Goal: Check status: Check status

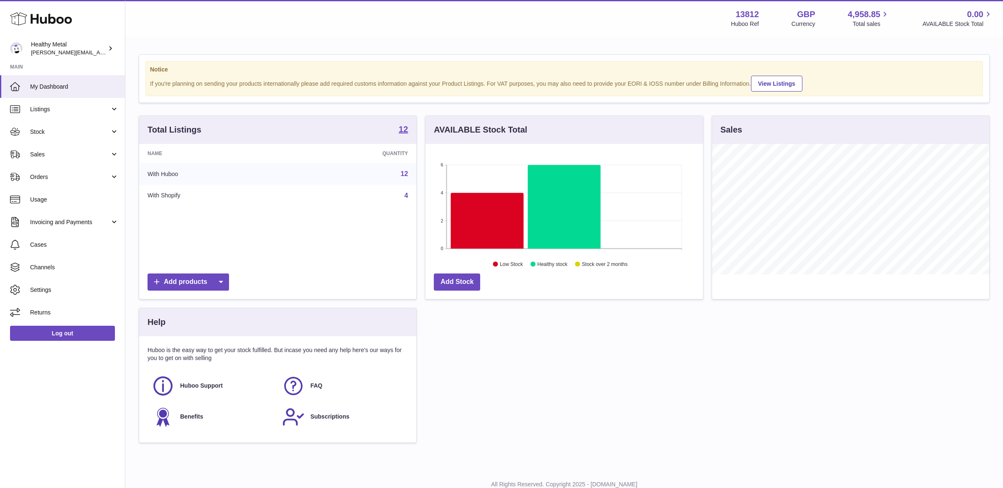
scroll to position [130, 277]
click at [85, 91] on link "My Dashboard" at bounding box center [62, 86] width 125 height 23
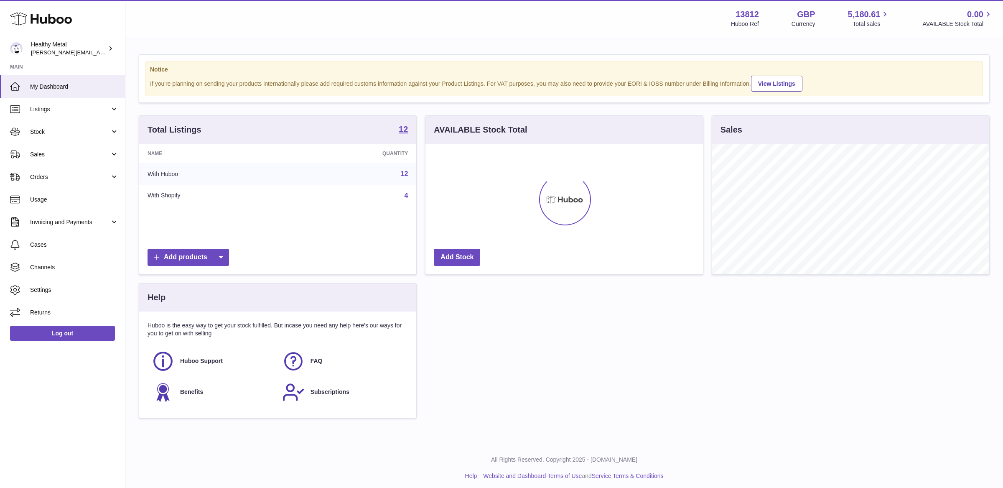
scroll to position [130, 277]
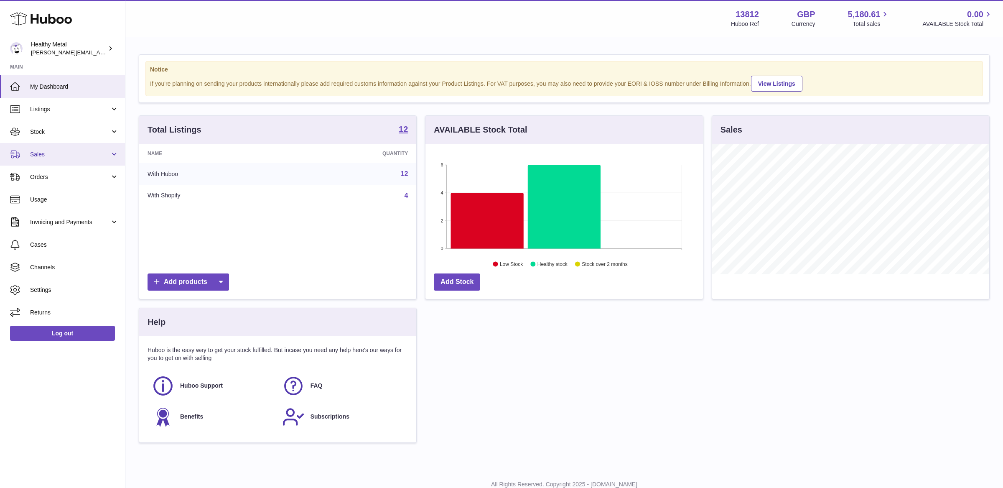
click at [84, 150] on span "Sales" at bounding box center [70, 154] width 80 height 8
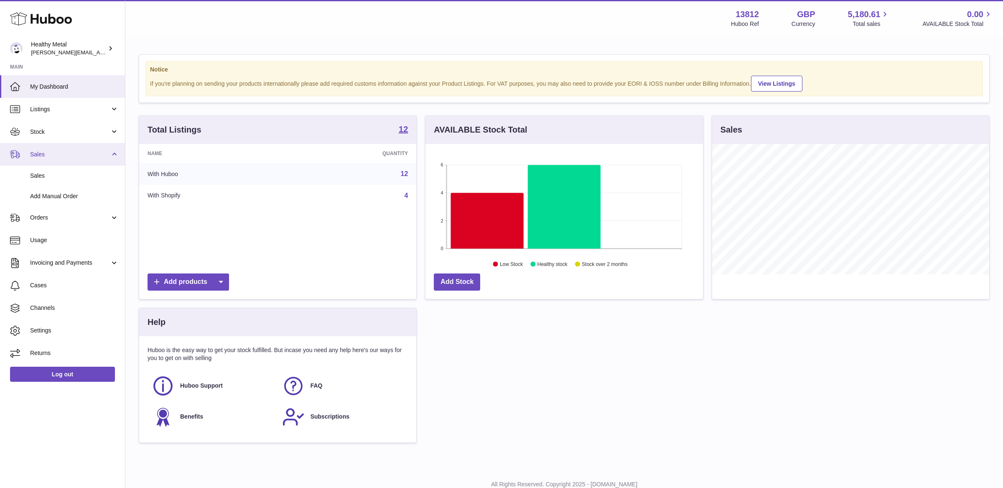
click at [60, 143] on link "Sales" at bounding box center [62, 154] width 125 height 23
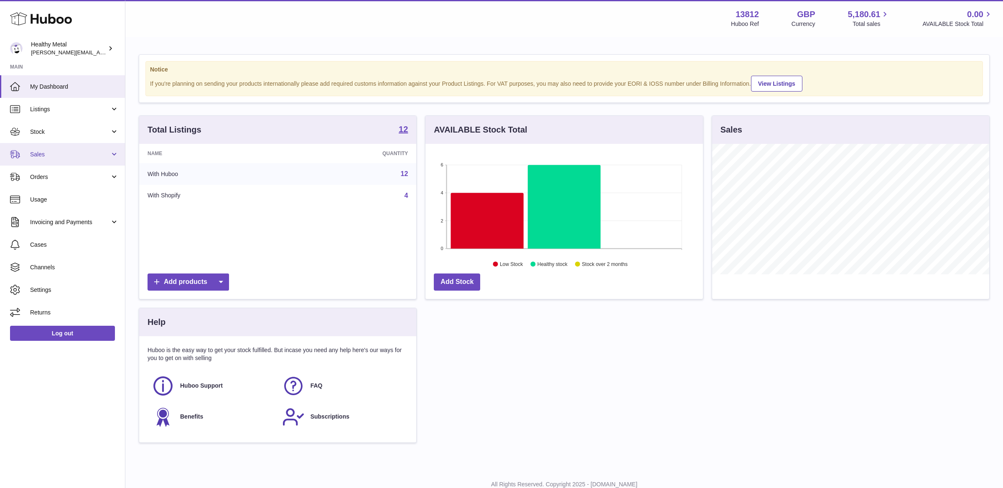
click at [51, 161] on link "Sales" at bounding box center [62, 154] width 125 height 23
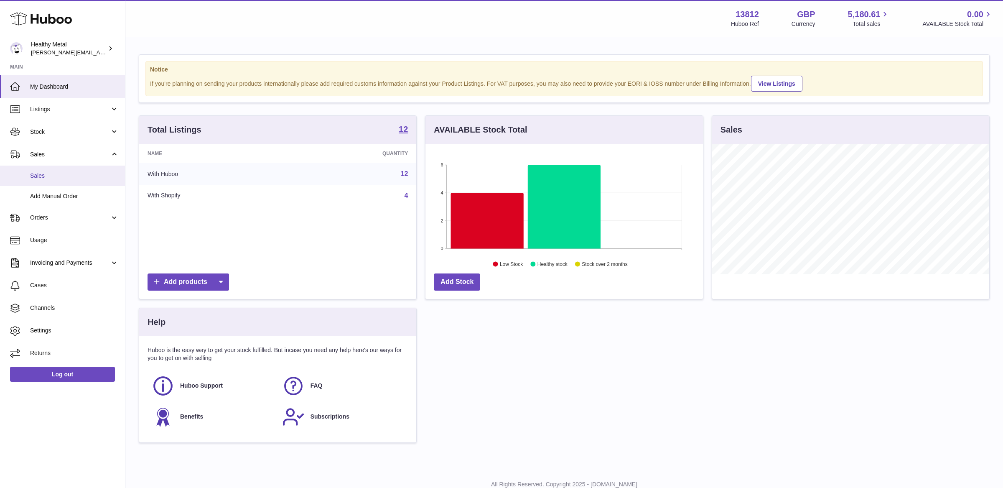
click at [54, 178] on span "Sales" at bounding box center [74, 176] width 89 height 8
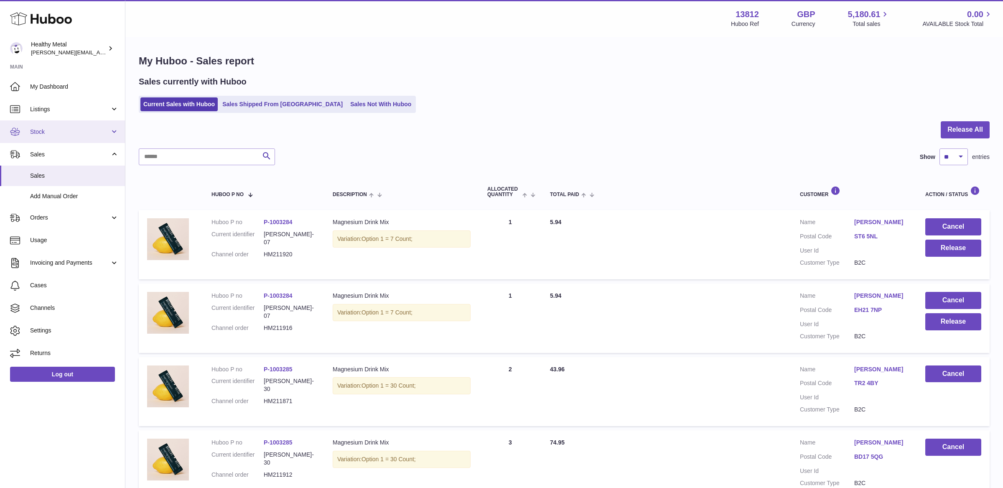
click at [90, 136] on link "Stock" at bounding box center [62, 131] width 125 height 23
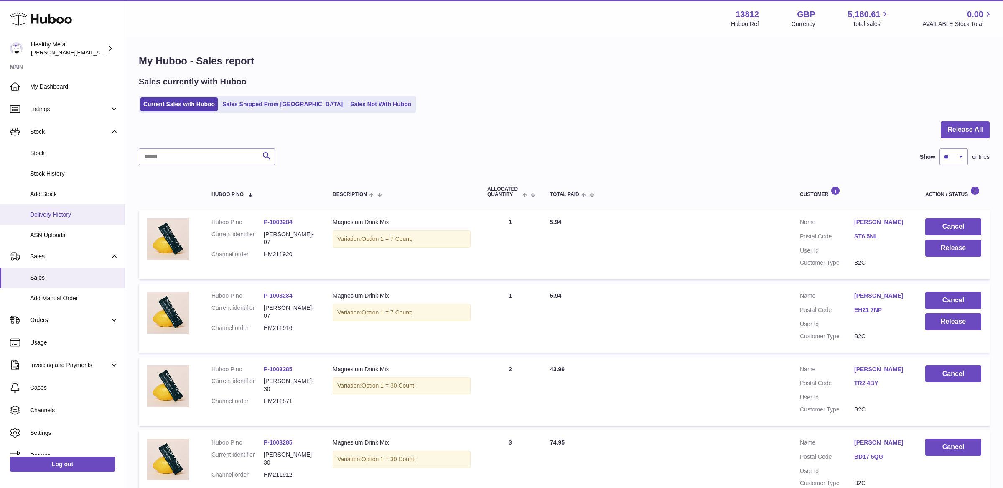
click at [79, 219] on link "Delivery History" at bounding box center [62, 214] width 125 height 20
